Goal: Task Accomplishment & Management: Complete application form

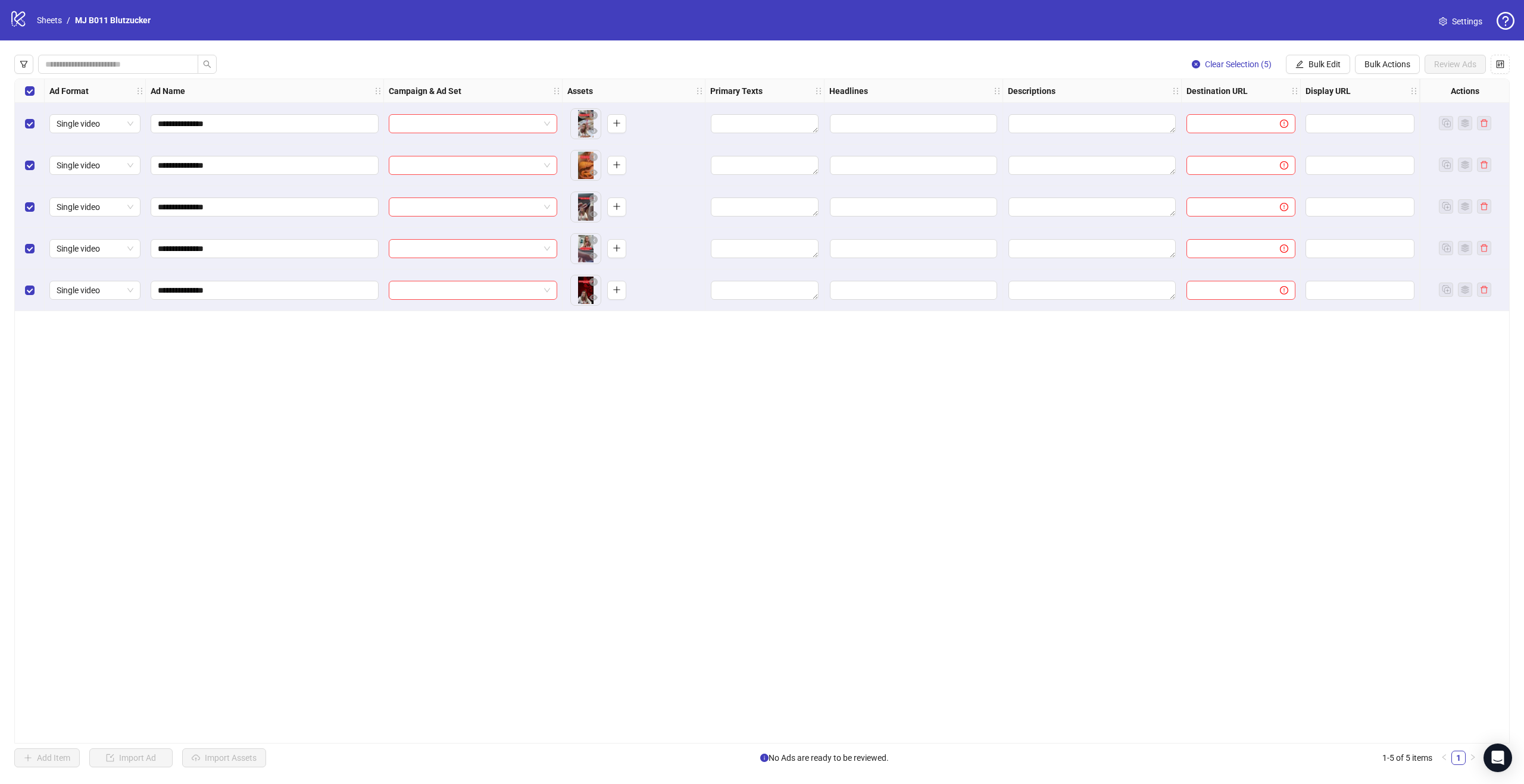
click at [21, 19] on icon at bounding box center [17, 19] width 13 height 16
click at [48, 17] on link "Sheets" at bounding box center [49, 20] width 30 height 13
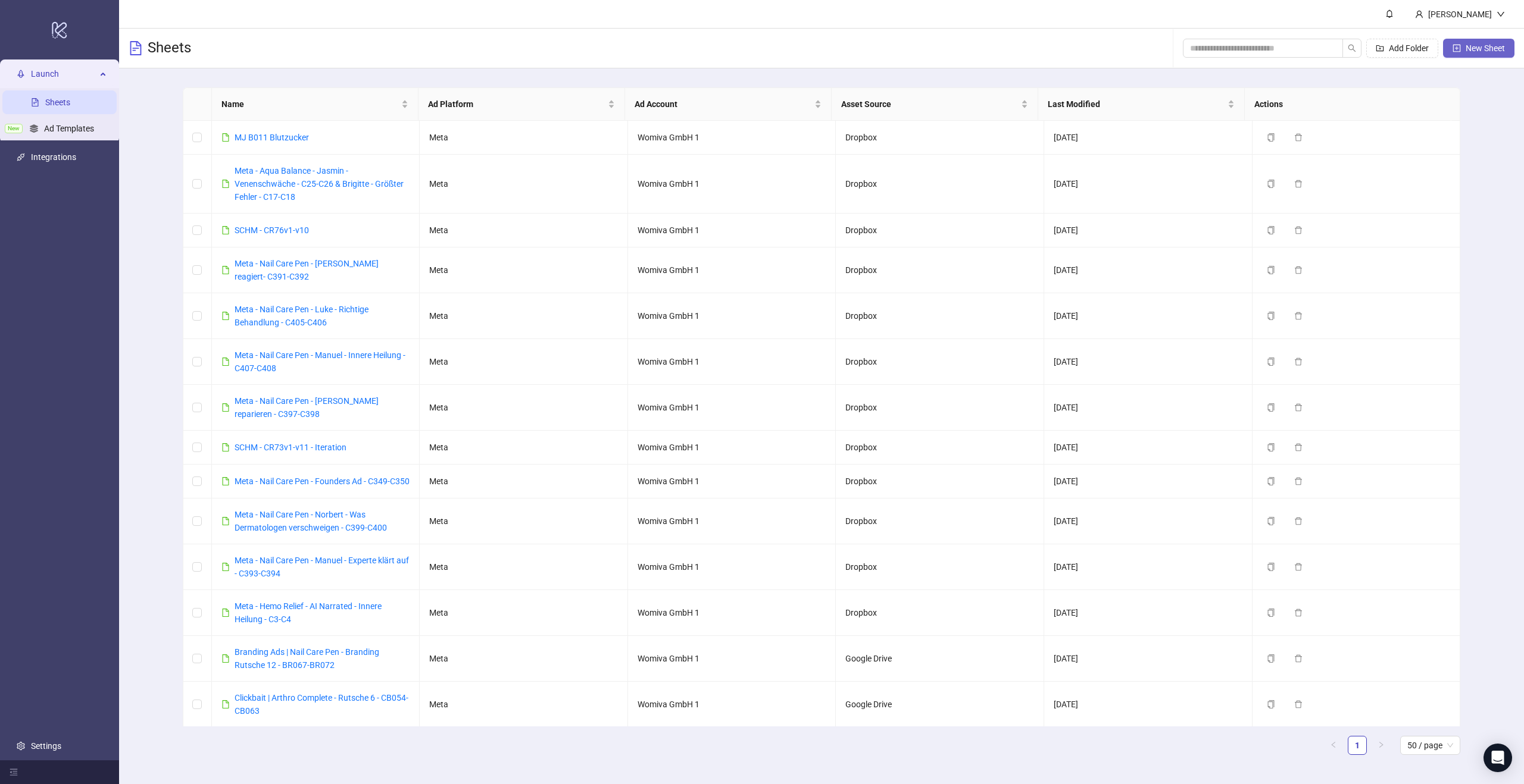
click at [1470, 45] on span "New Sheet" at bounding box center [1486, 48] width 39 height 9
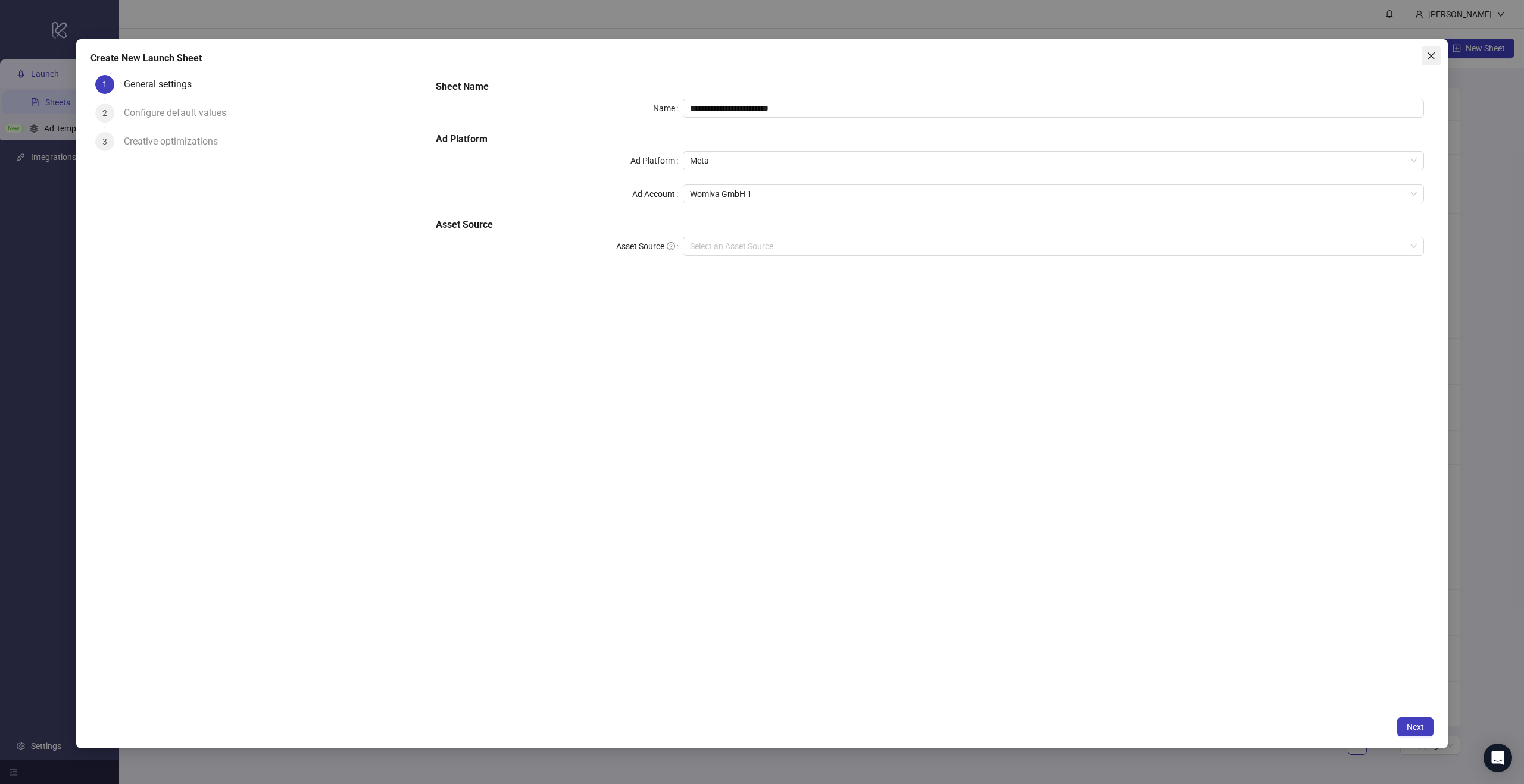
click at [1429, 56] on icon "close" at bounding box center [1431, 56] width 9 height 9
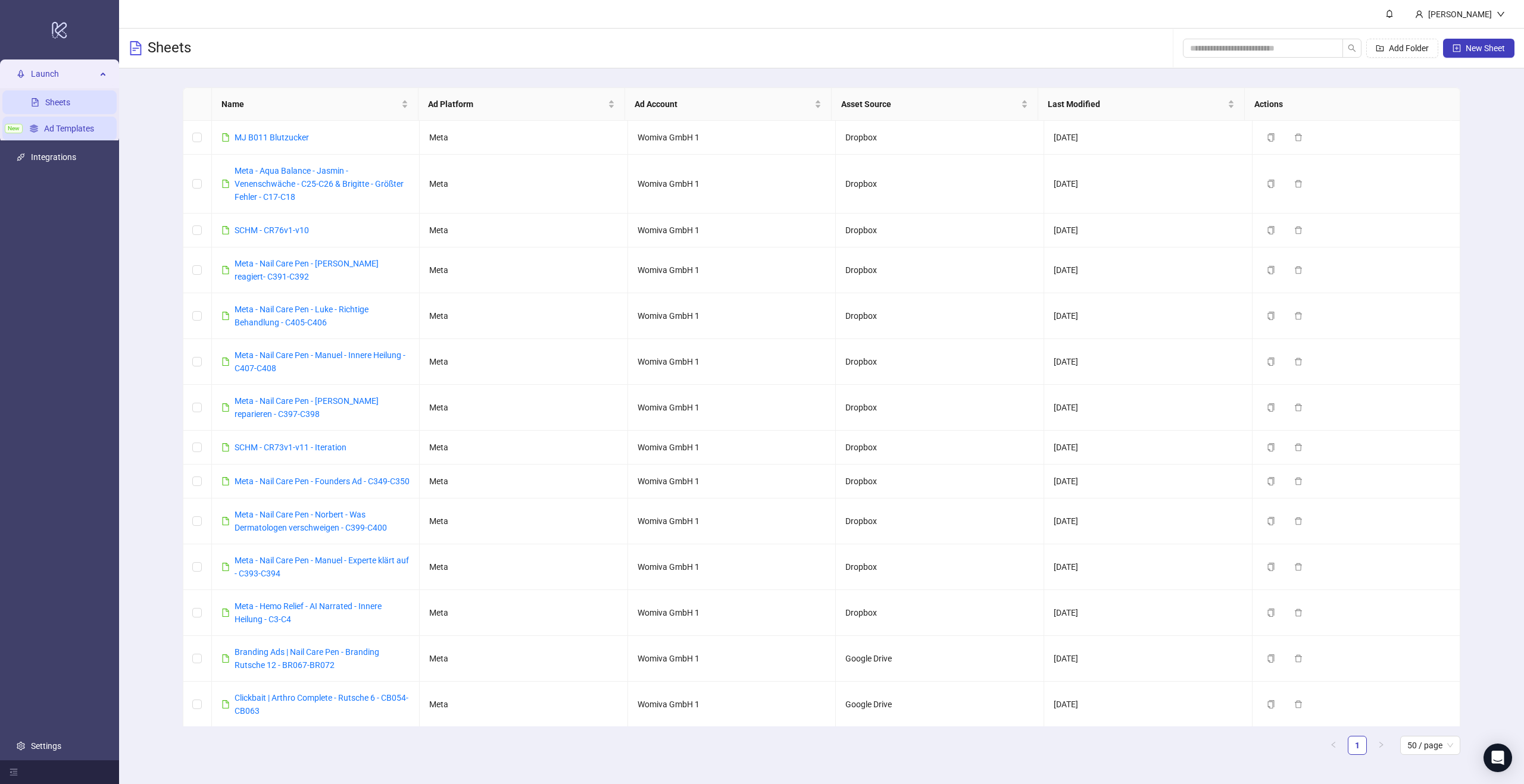
click at [90, 132] on link "Ad Templates" at bounding box center [69, 129] width 50 height 9
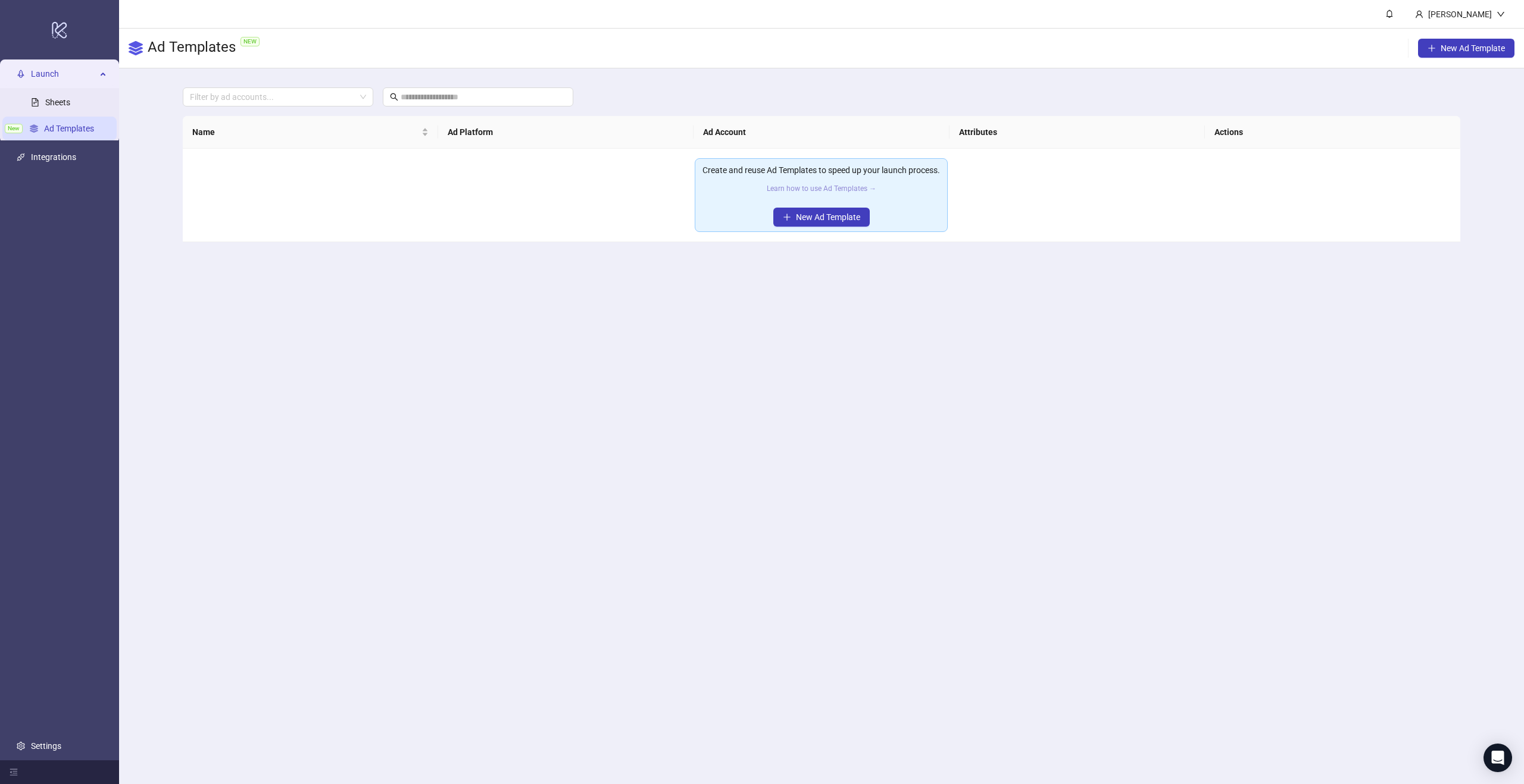
click at [836, 187] on link "Learn how to use Ad Templates →" at bounding box center [822, 188] width 110 height 9
click at [75, 127] on link "Ad Templates" at bounding box center [69, 129] width 50 height 9
click at [808, 212] on span "New Ad Template" at bounding box center [828, 217] width 64 height 9
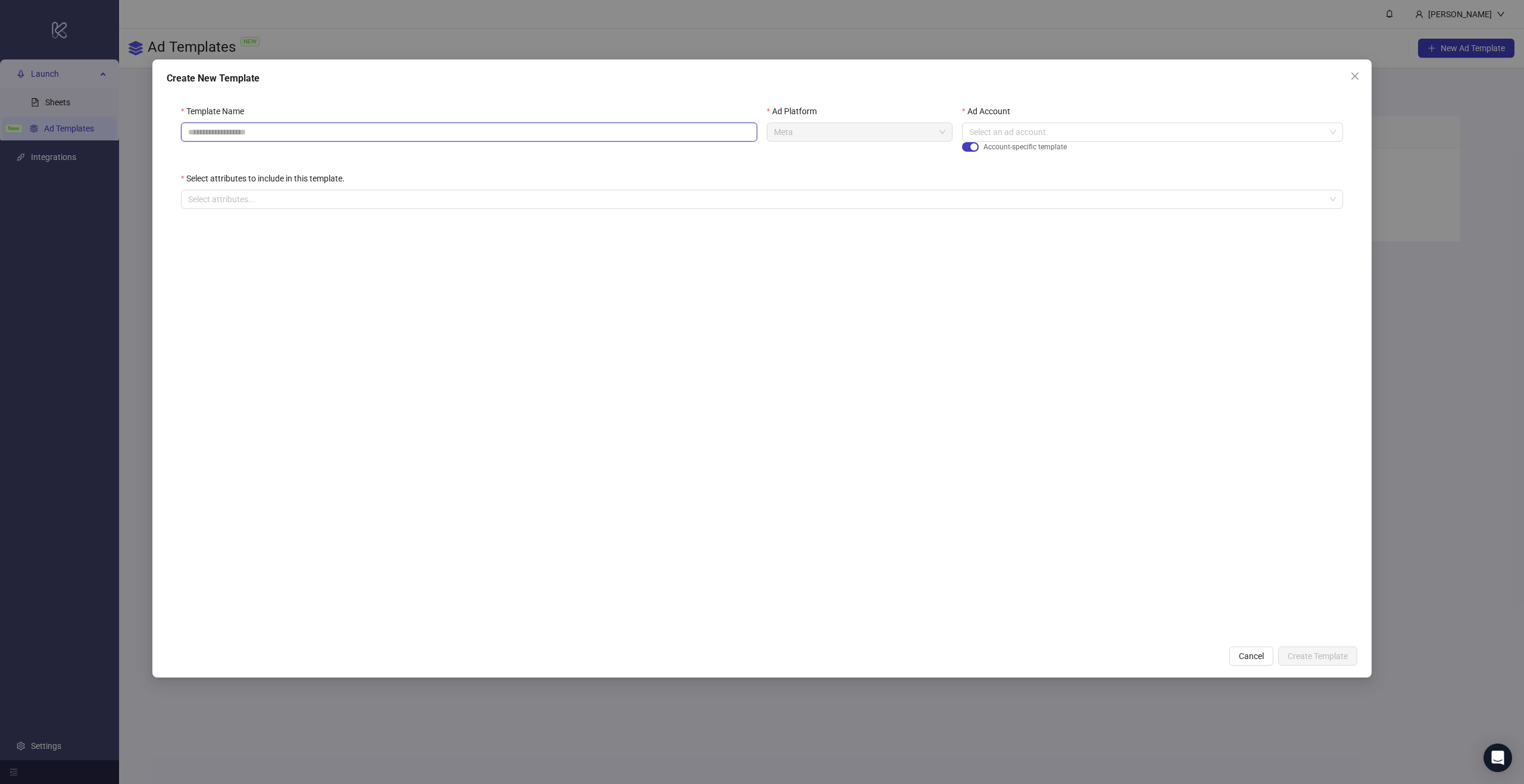
click at [263, 129] on input "Template Name" at bounding box center [469, 132] width 577 height 19
type input "**********"
click at [836, 170] on div "Ad Platform Meta" at bounding box center [860, 139] width 195 height 67
click at [1142, 138] on input "Ad Account" at bounding box center [1148, 132] width 356 height 18
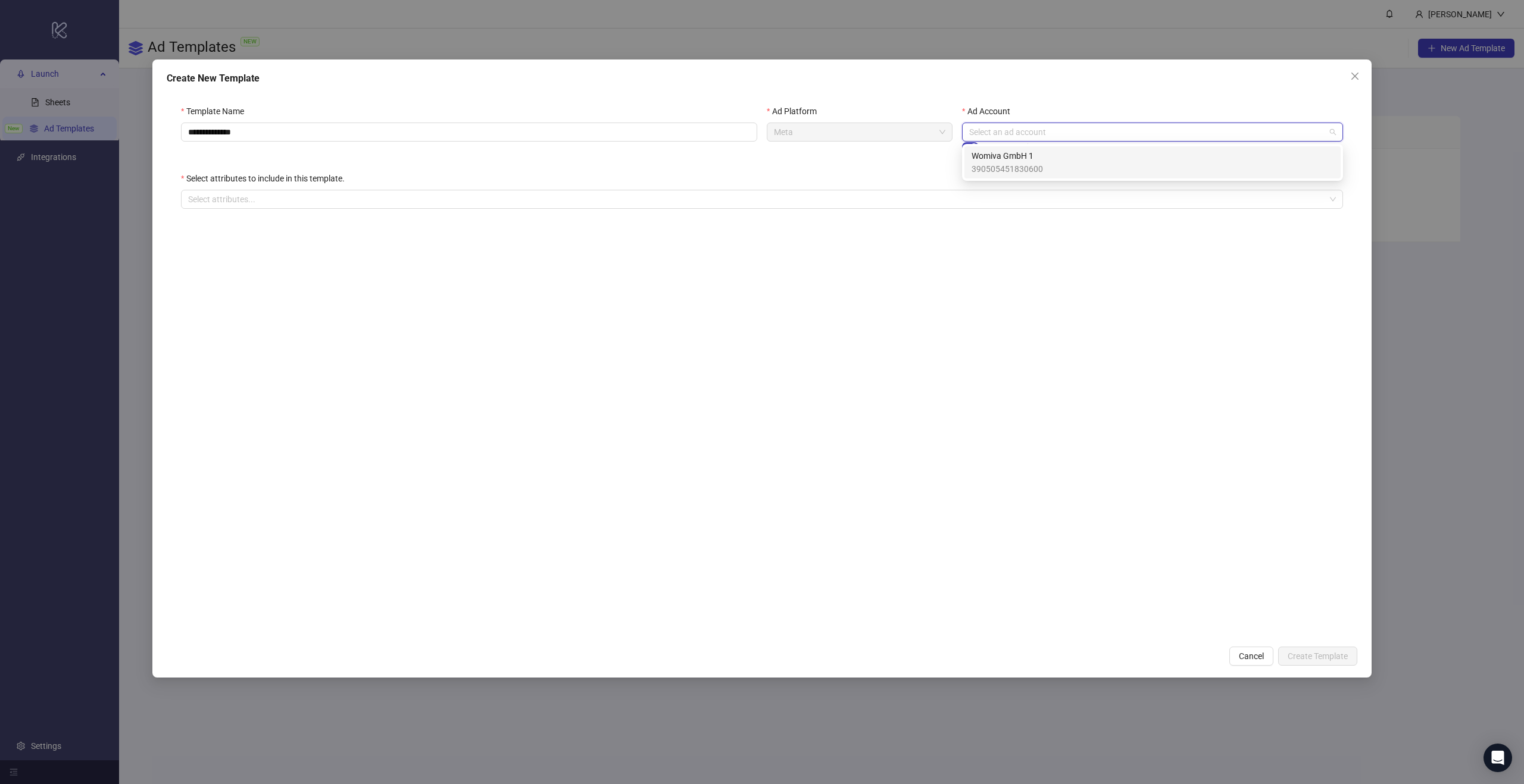
click at [1091, 164] on div "Womiva GmbH 1 390505451830600" at bounding box center [1152, 162] width 362 height 26
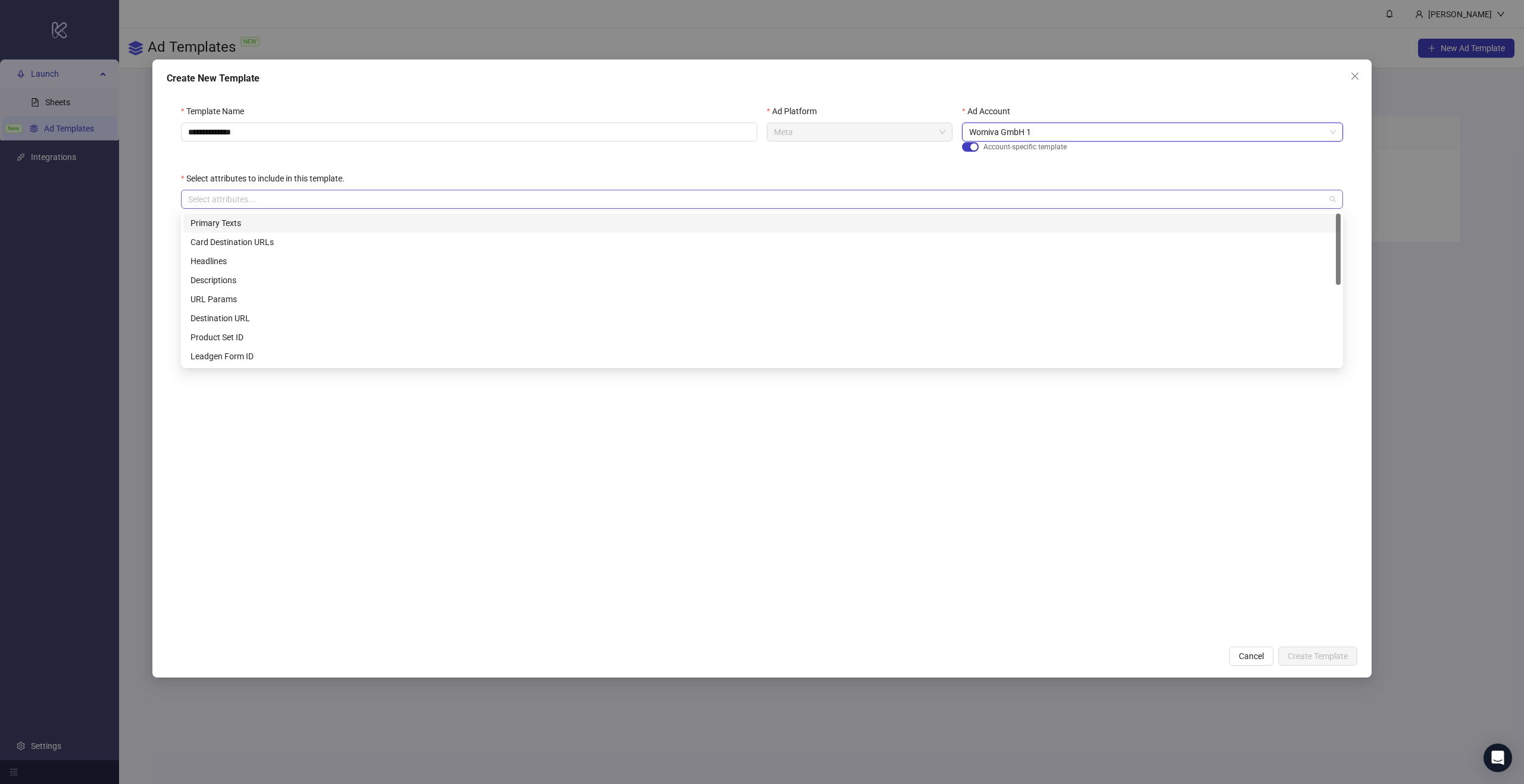
click at [939, 190] on div "Select attributes..." at bounding box center [762, 199] width 1162 height 19
click at [562, 228] on div "Primary Texts" at bounding box center [762, 223] width 1143 height 13
click at [222, 264] on div "Headlines" at bounding box center [762, 261] width 1143 height 13
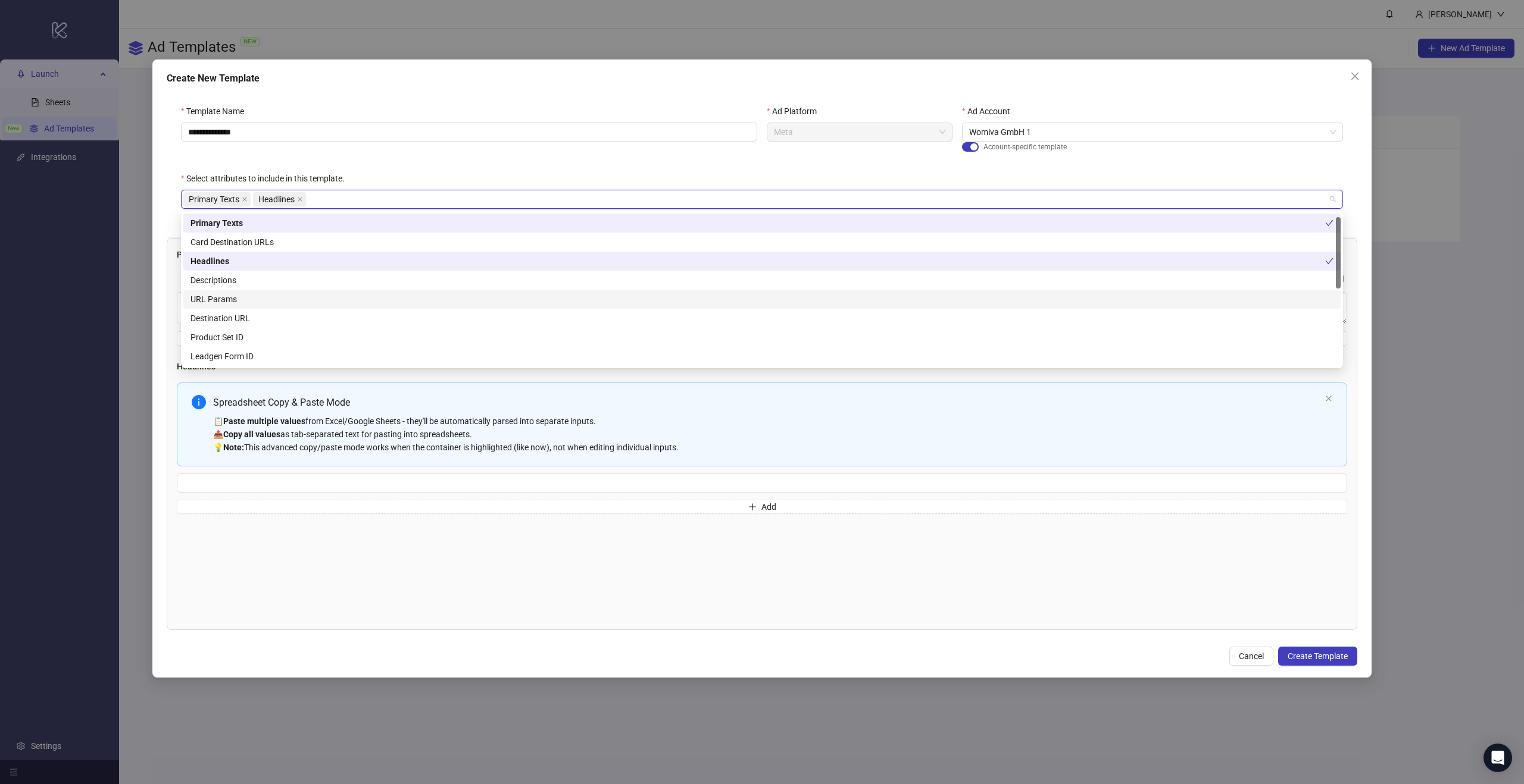
scroll to position [7, 0]
click at [287, 290] on div "URL Params" at bounding box center [762, 292] width 1143 height 13
click at [285, 311] on div "Destination URL" at bounding box center [762, 311] width 1143 height 13
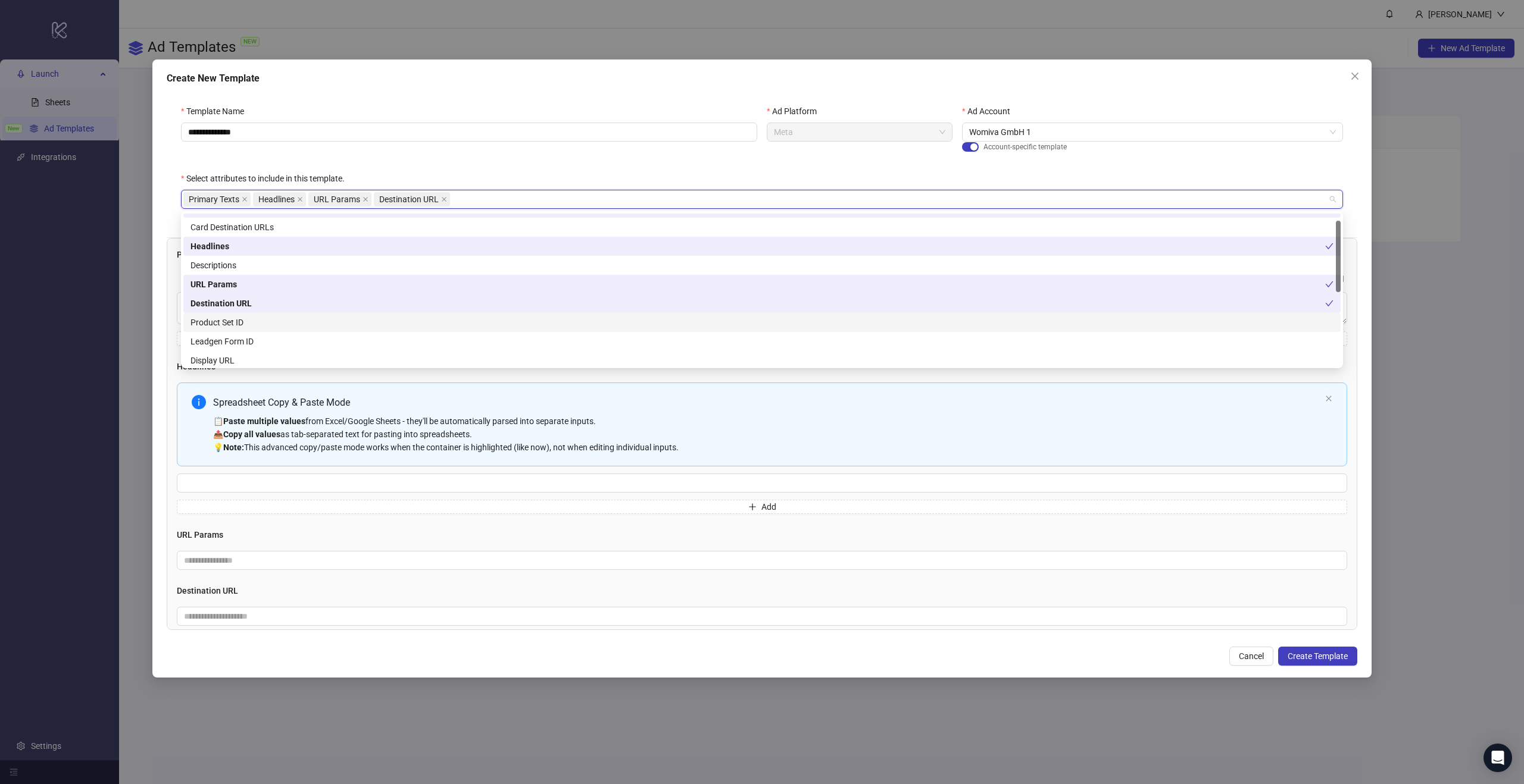
scroll to position [31, 0]
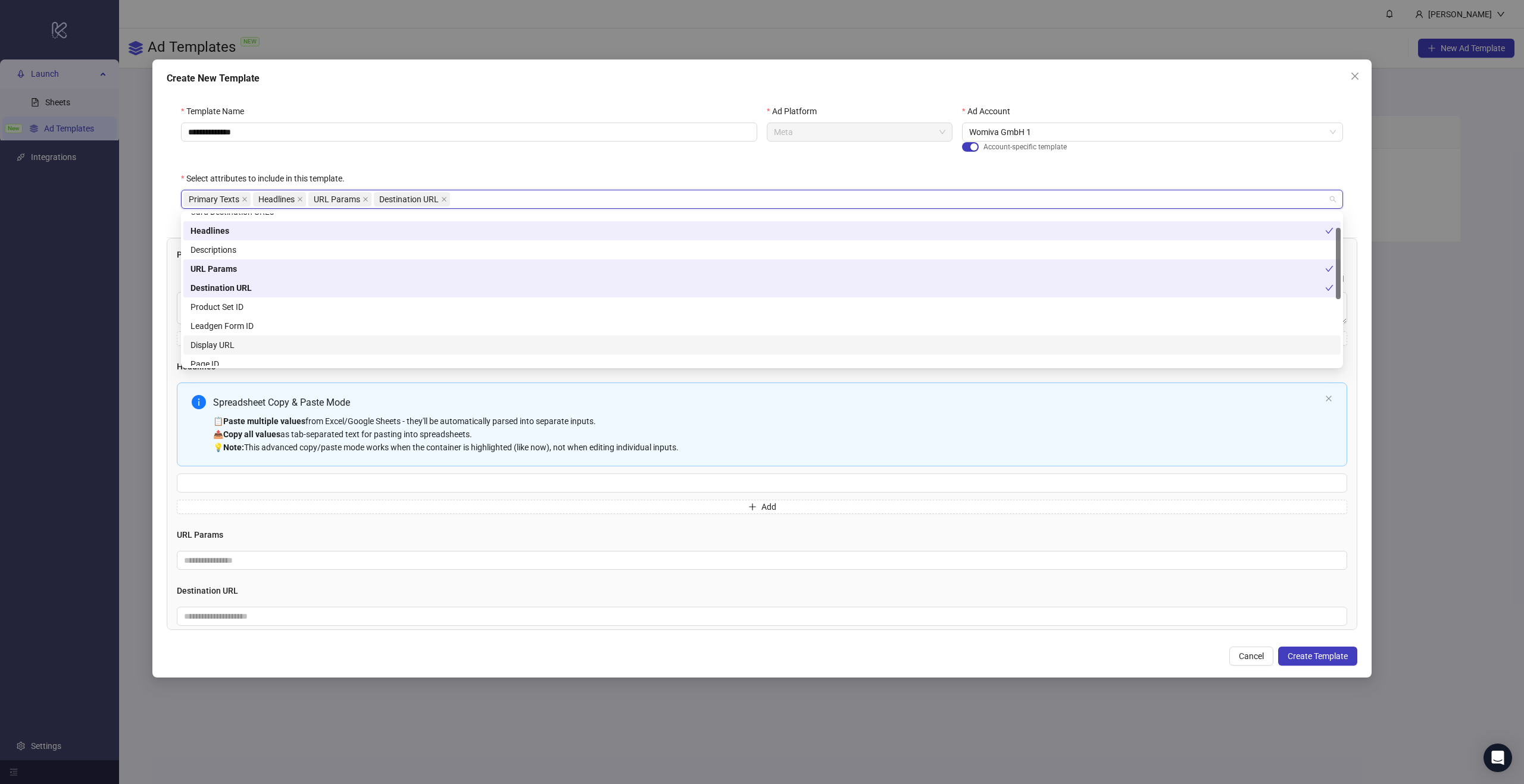
click at [253, 349] on div "Display URL" at bounding box center [762, 345] width 1143 height 13
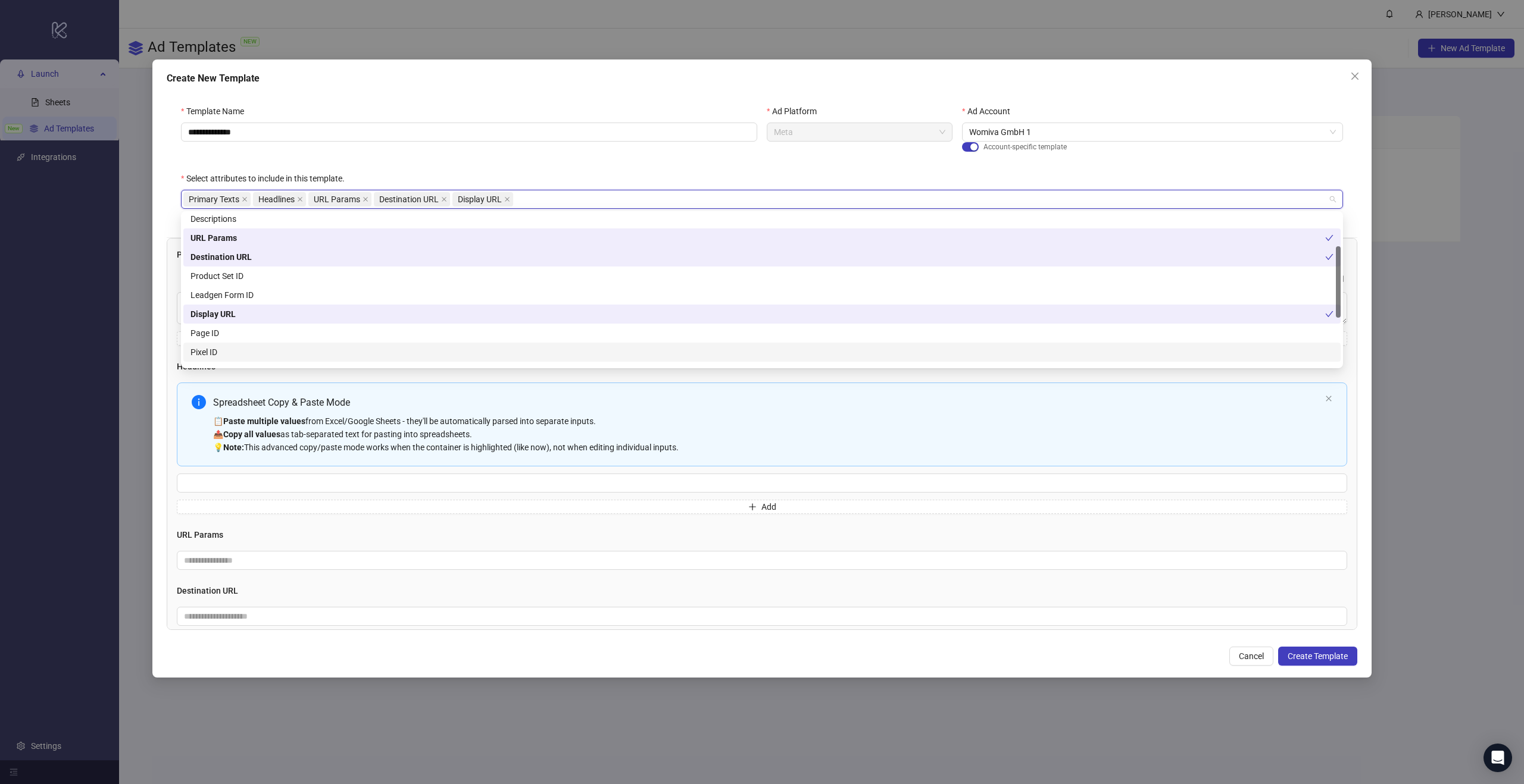
scroll to position [77, 0]
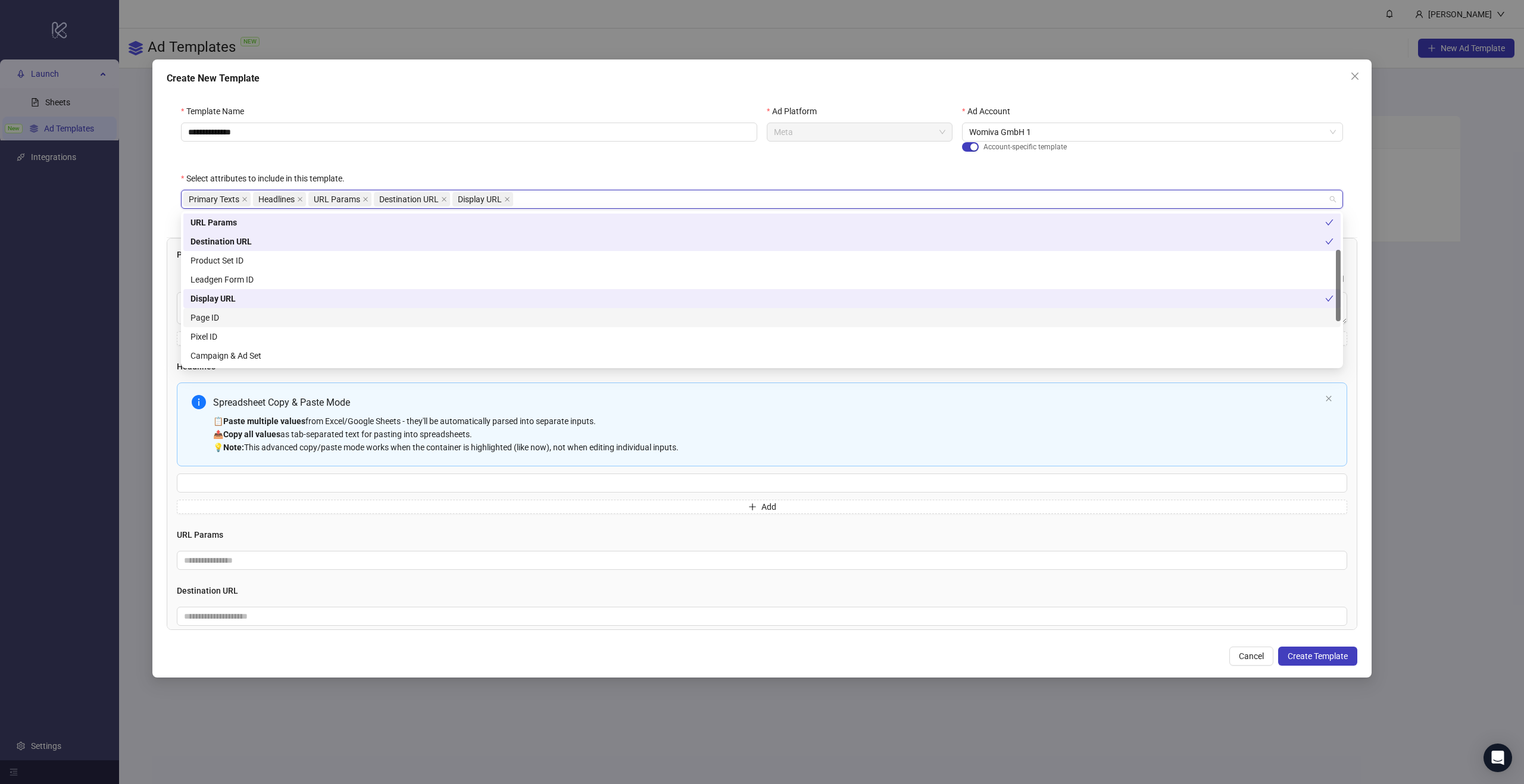
click at [298, 321] on div "Page ID" at bounding box center [762, 318] width 1143 height 13
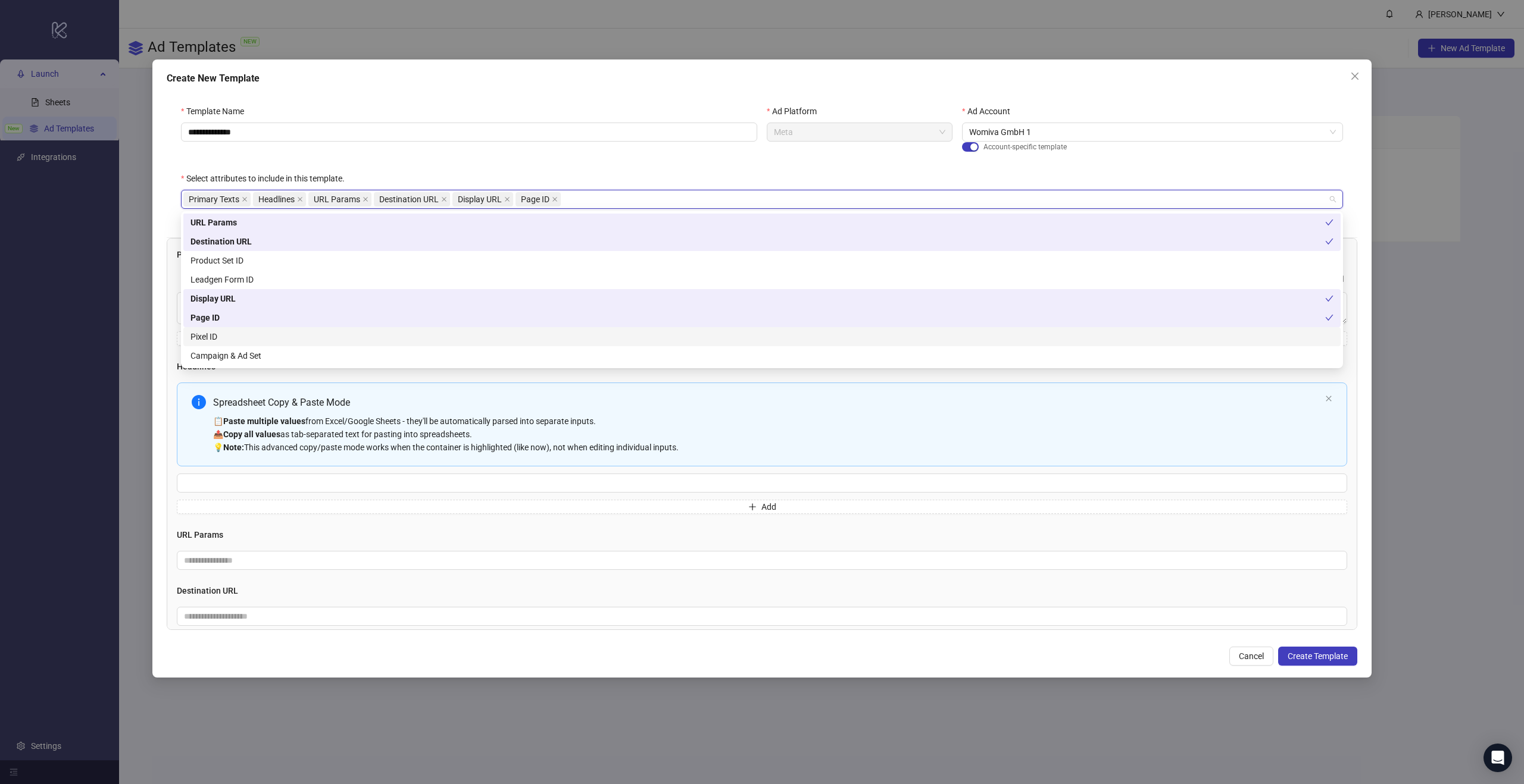
click at [257, 340] on div "Pixel ID" at bounding box center [762, 336] width 1143 height 13
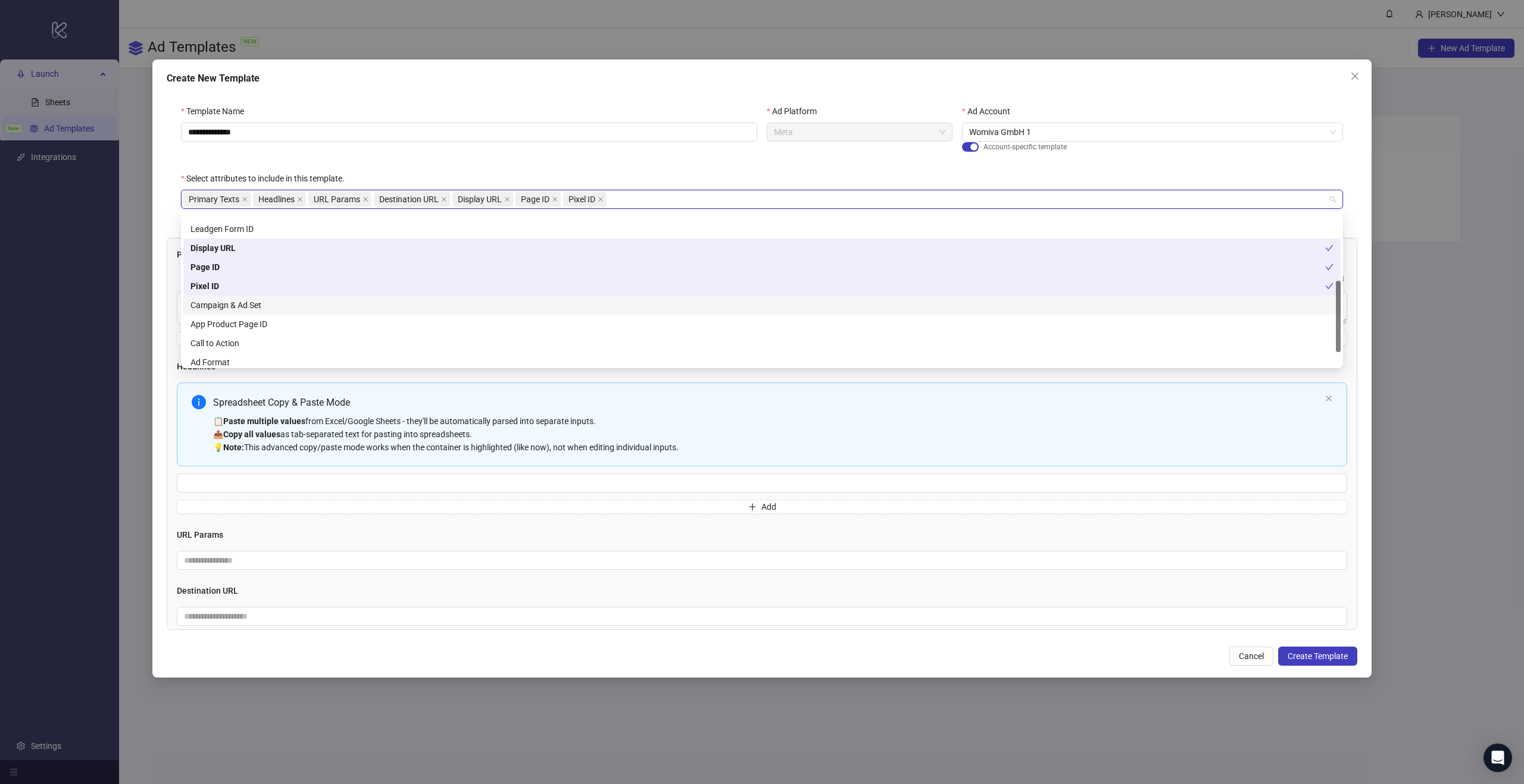
scroll to position [143, 0]
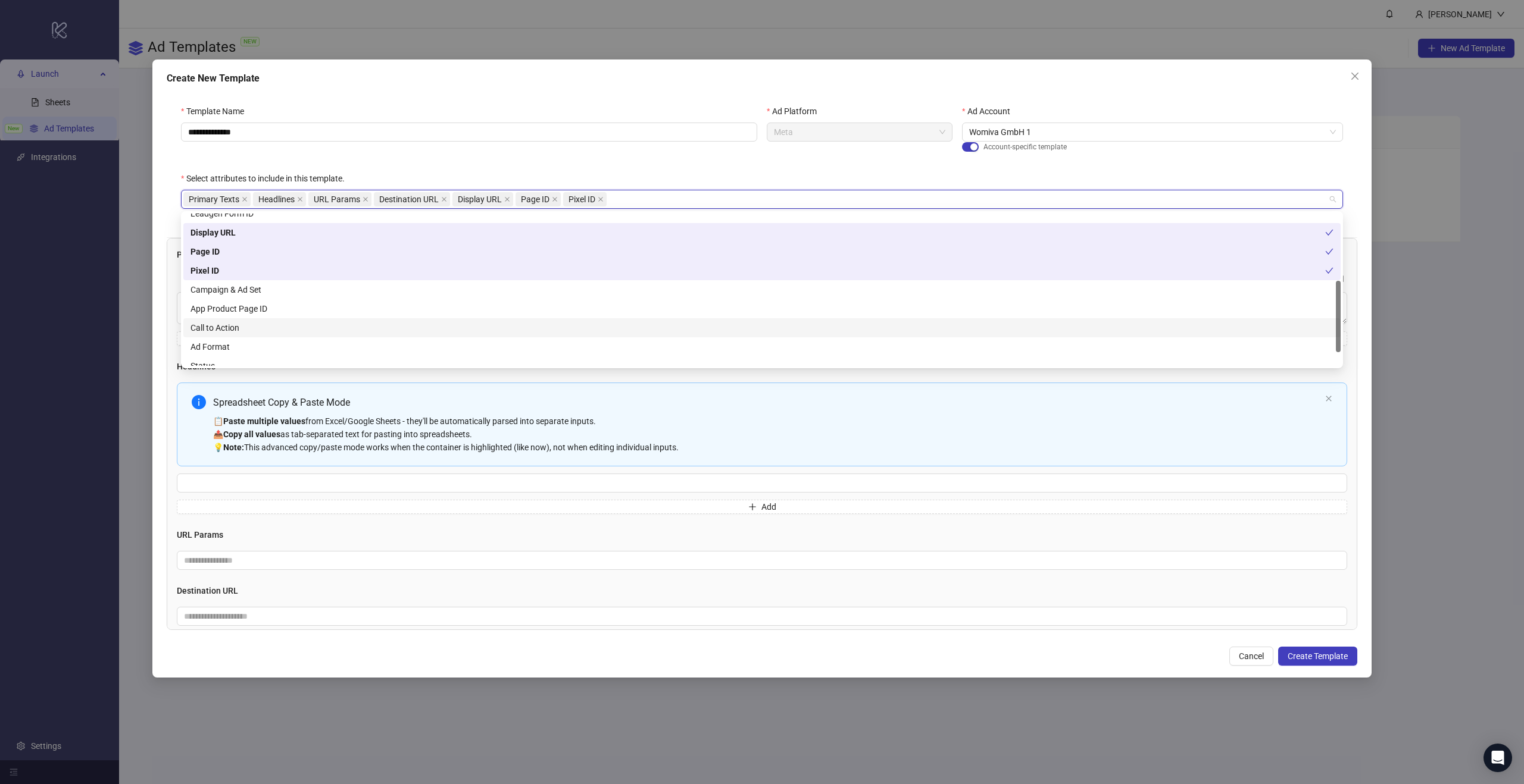
click at [269, 327] on div "Call to Action" at bounding box center [762, 328] width 1143 height 13
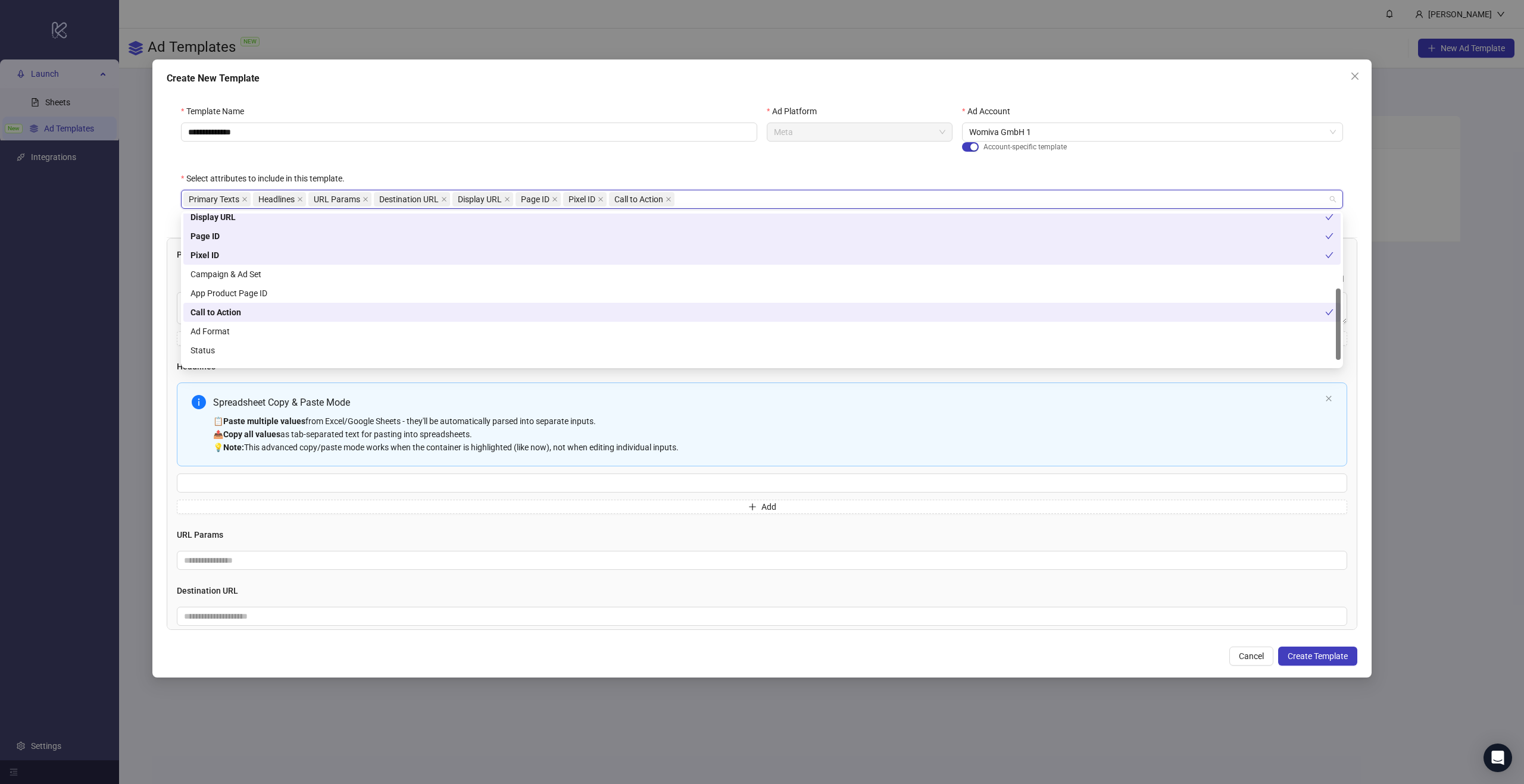
scroll to position [172, 0]
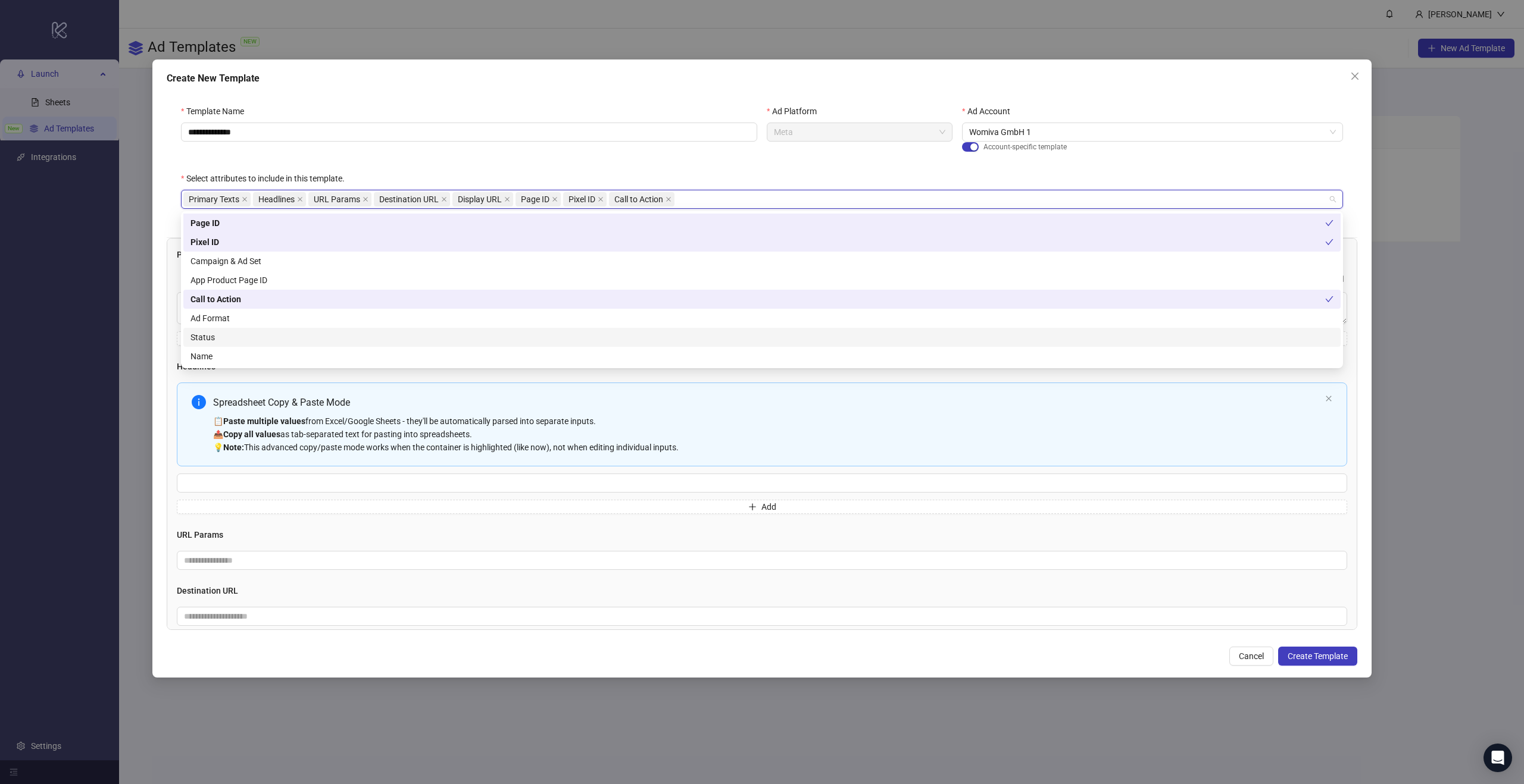
click at [246, 343] on div "Status" at bounding box center [762, 337] width 1143 height 13
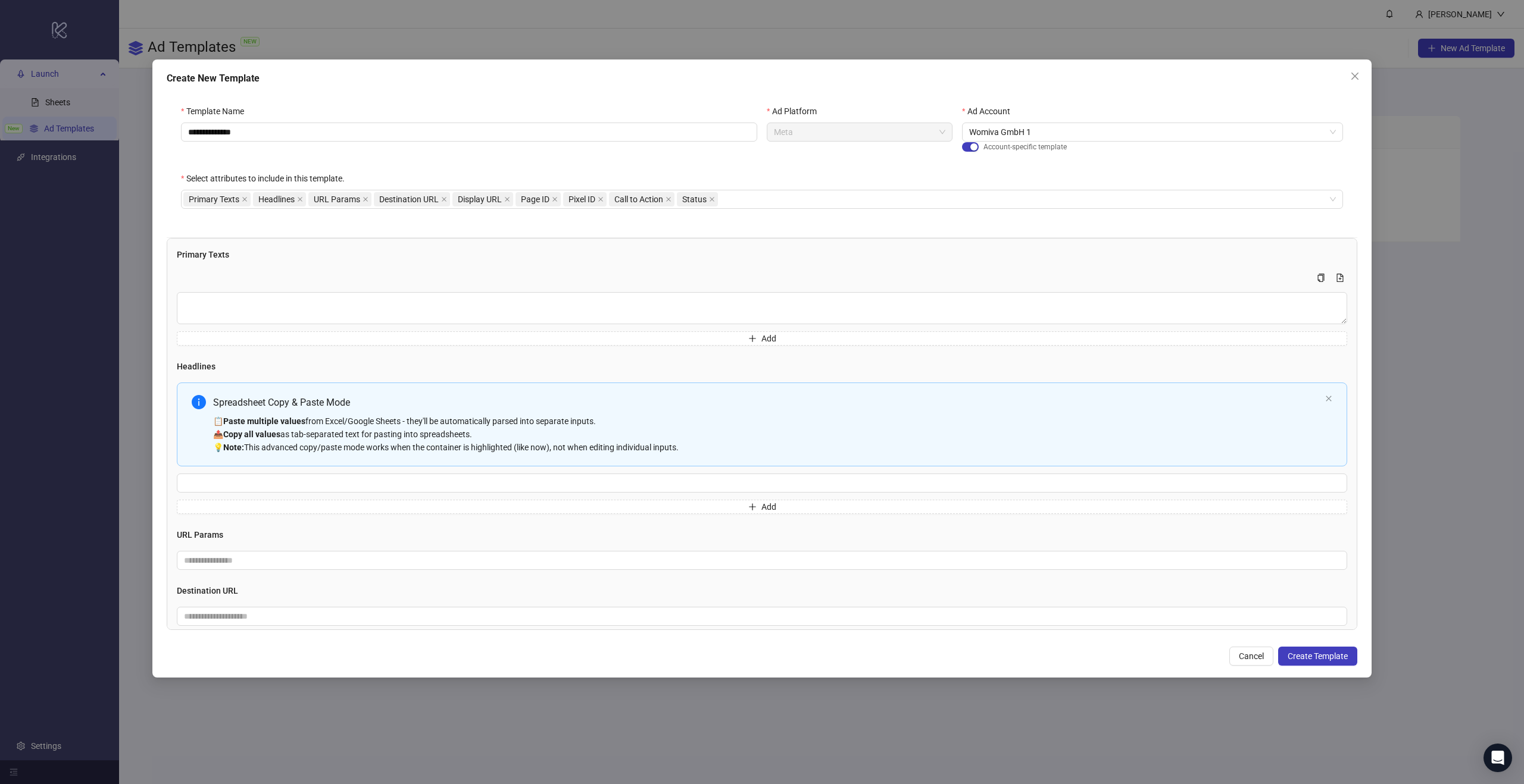
click at [1069, 652] on div "Cancel Create Template" at bounding box center [762, 656] width 1191 height 19
